Goal: Check status: Check status

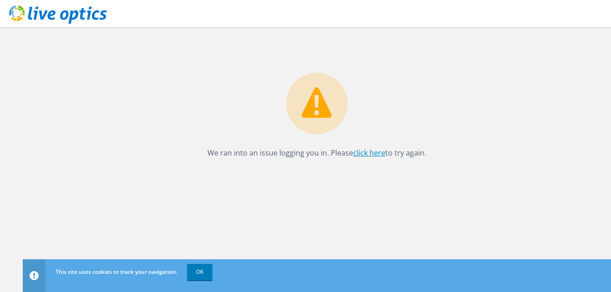
click at [370, 151] on link "click here" at bounding box center [369, 153] width 32 height 10
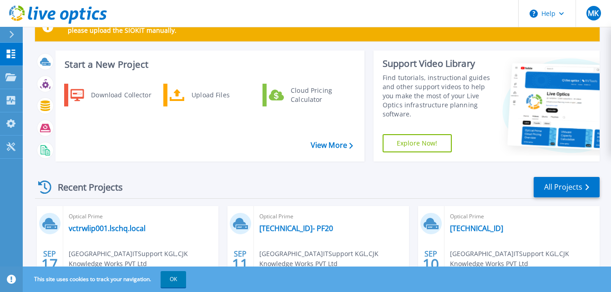
scroll to position [29, 0]
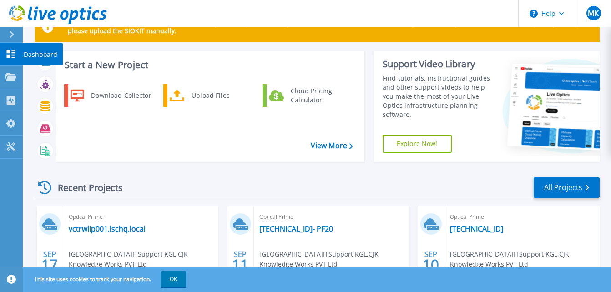
click at [10, 55] on icon at bounding box center [11, 54] width 9 height 9
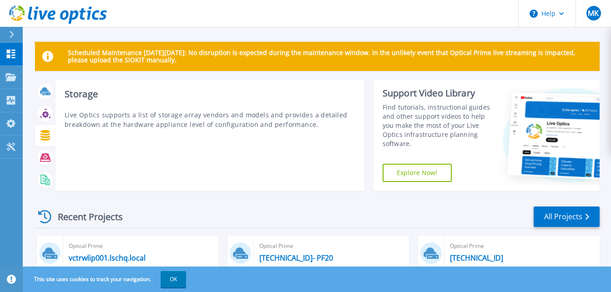
click at [44, 135] on icon at bounding box center [46, 135] width 10 height 10
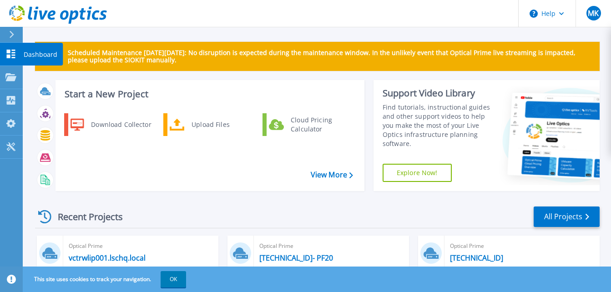
click at [12, 49] on div at bounding box center [10, 54] width 11 height 10
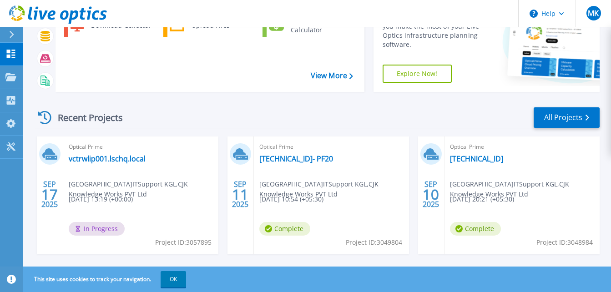
scroll to position [141, 0]
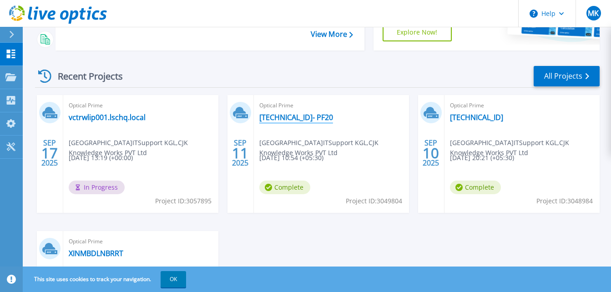
click at [295, 117] on link "[TECHNICAL_ID]- PF20" at bounding box center [296, 117] width 74 height 9
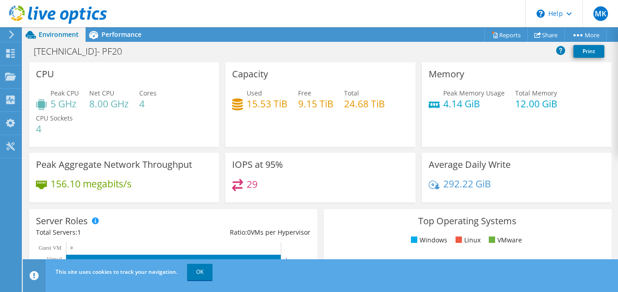
click at [297, 178] on div "IOPS at 95% 29" at bounding box center [320, 178] width 190 height 50
click at [333, 149] on div "Capacity Used 15.53 TiB Free 9.15 TiB Total 24.68 TiB" at bounding box center [320, 107] width 196 height 91
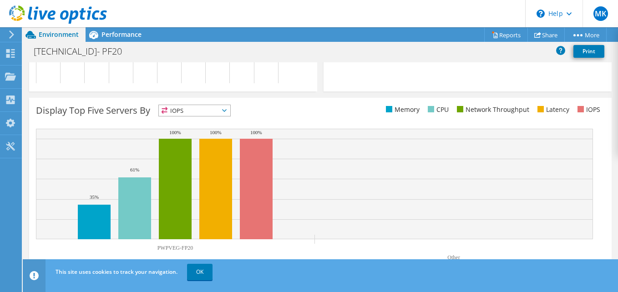
scroll to position [340, 0]
